Goal: Task Accomplishment & Management: Manage account settings

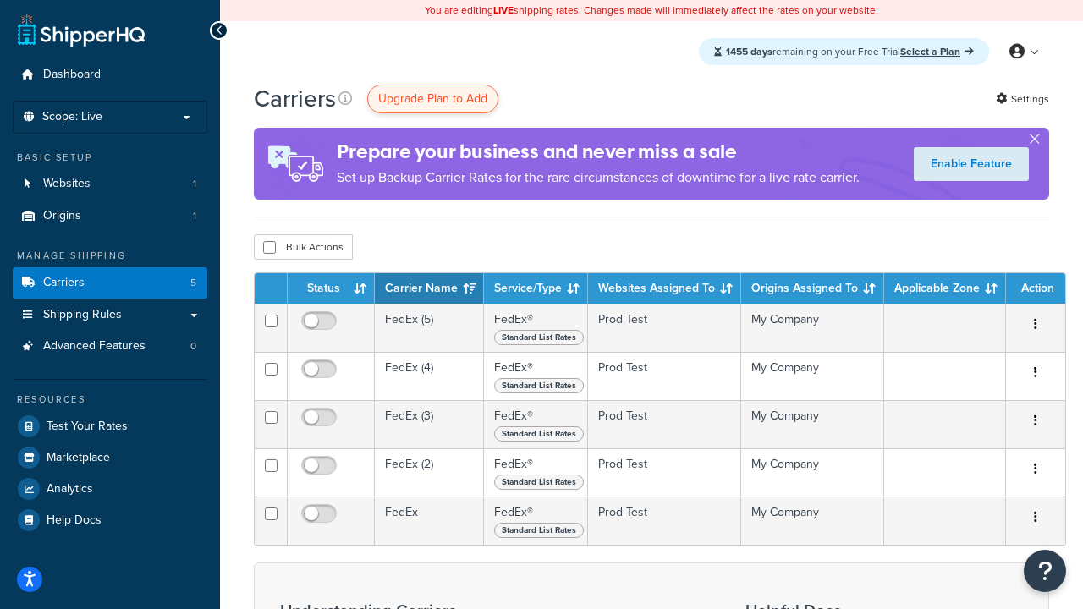
click at [432, 99] on span "Upgrade Plan to Add" at bounding box center [432, 99] width 109 height 18
